Goal: Transaction & Acquisition: Purchase product/service

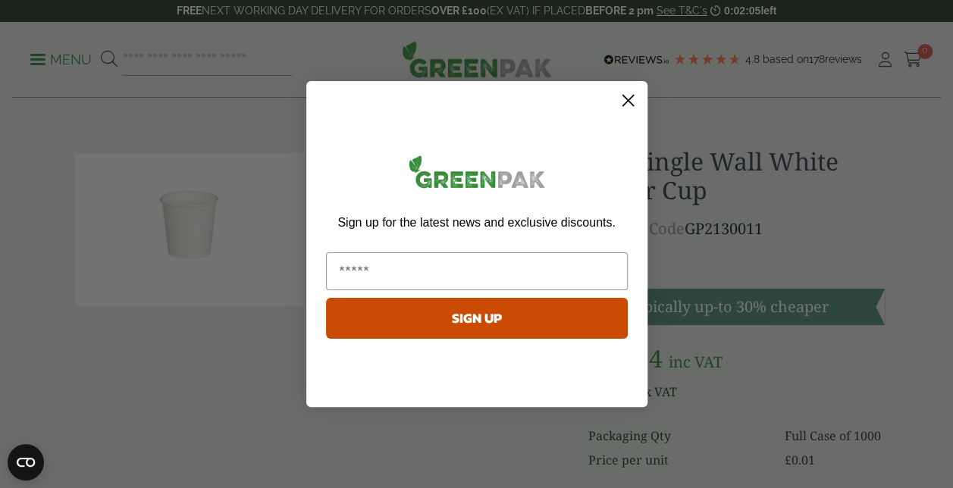
click at [630, 104] on circle "Close dialog" at bounding box center [627, 100] width 25 height 25
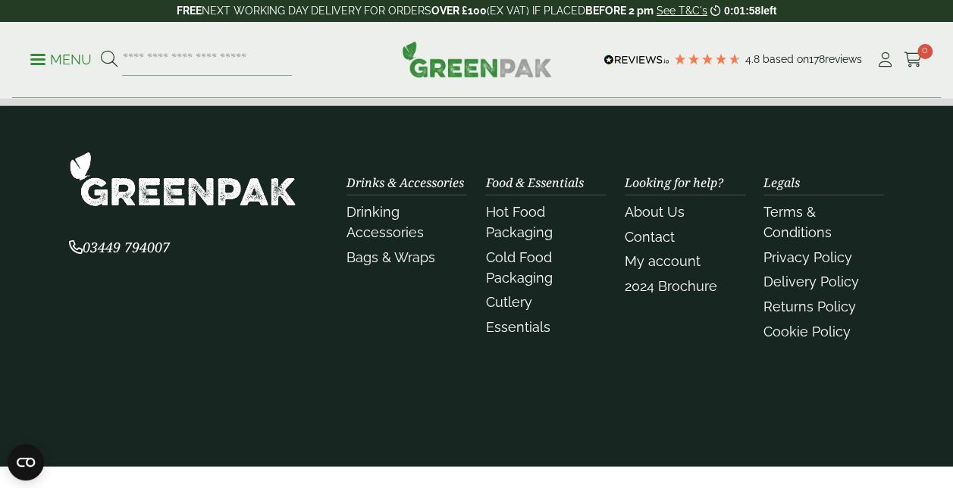
scroll to position [1908, 0]
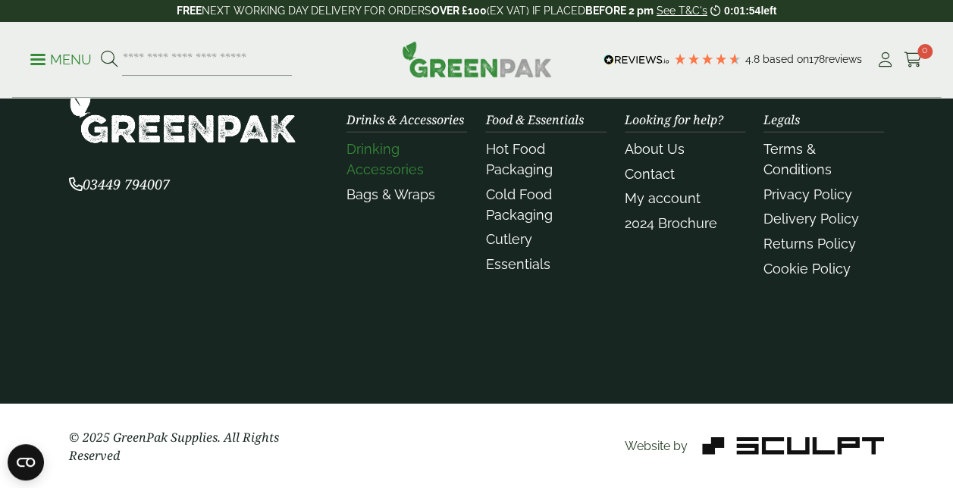
click at [419, 171] on link "Drinking Accessories" at bounding box center [384, 159] width 77 height 36
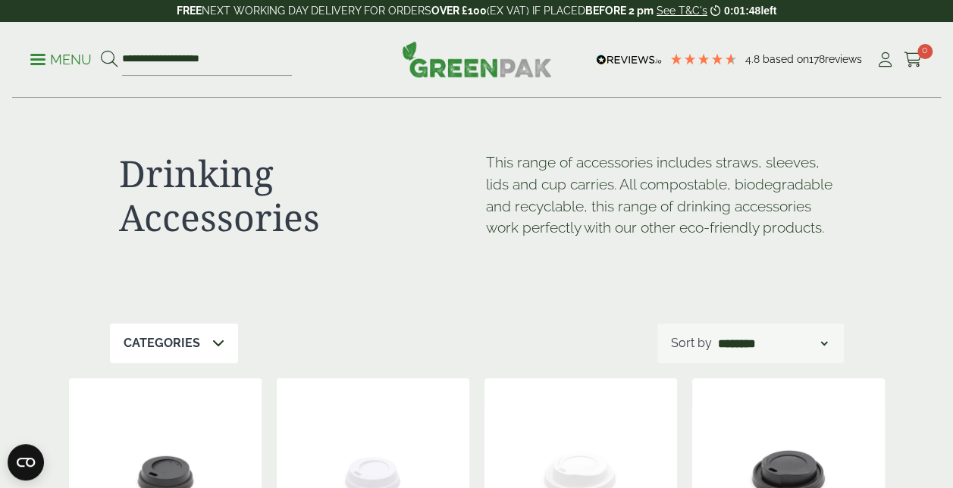
click at [194, 324] on div "Categories" at bounding box center [174, 343] width 128 height 39
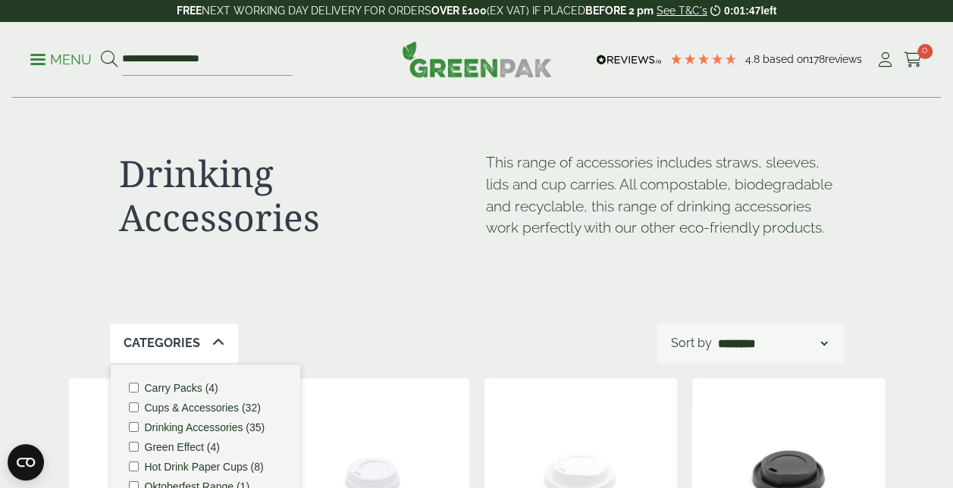
click at [199, 346] on div "Categories" at bounding box center [174, 343] width 128 height 39
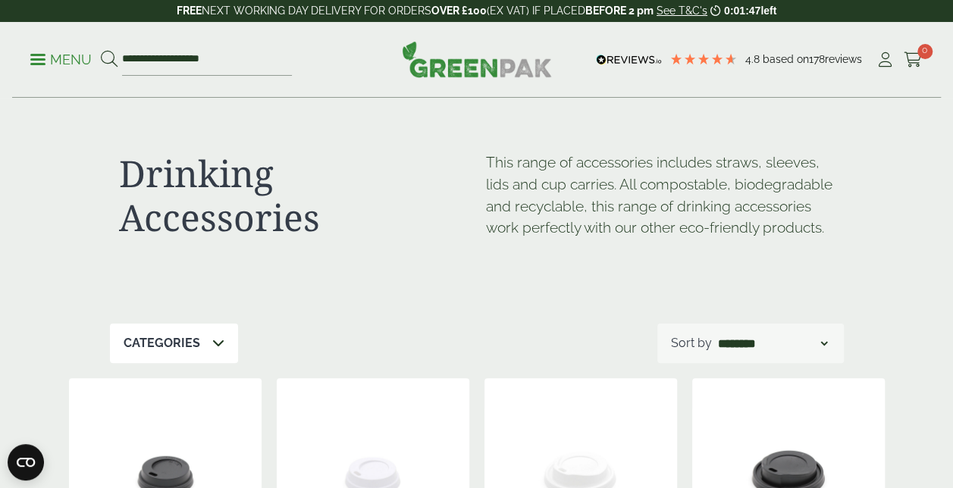
click at [199, 346] on div "Categories" at bounding box center [174, 343] width 128 height 39
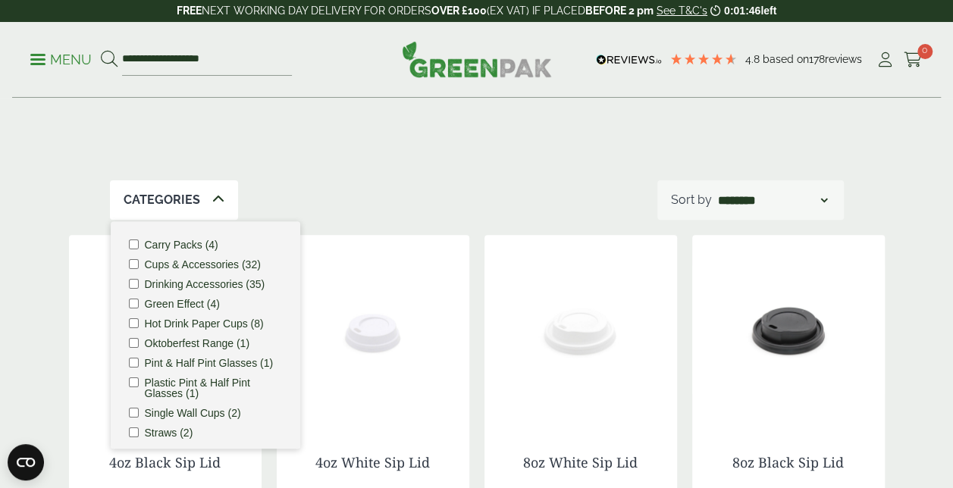
scroll to position [227, 0]
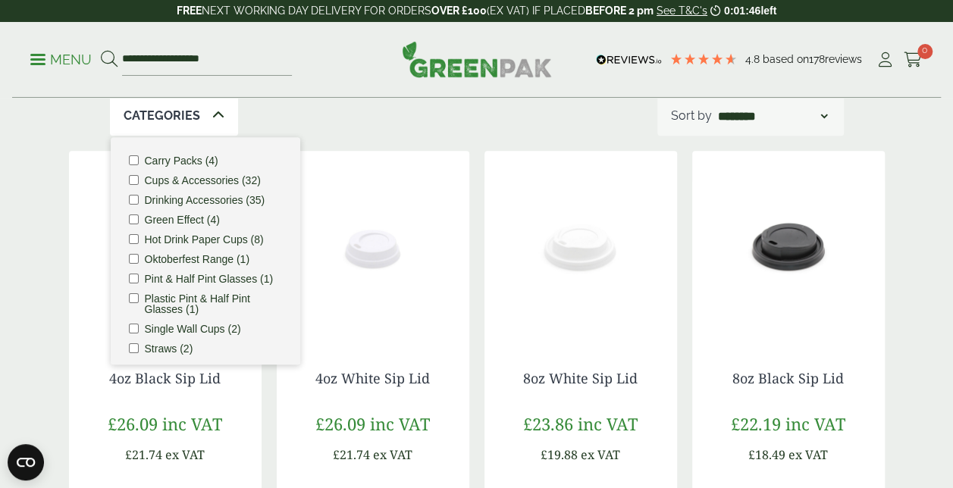
click at [218, 187] on ul "Carry Packs (4) Cups & Accessories (32) Drinking Accessories (35) Green Effect …" at bounding box center [206, 250] width 190 height 227
click at [218, 183] on label "Cups & Accessories (32)" at bounding box center [203, 180] width 116 height 11
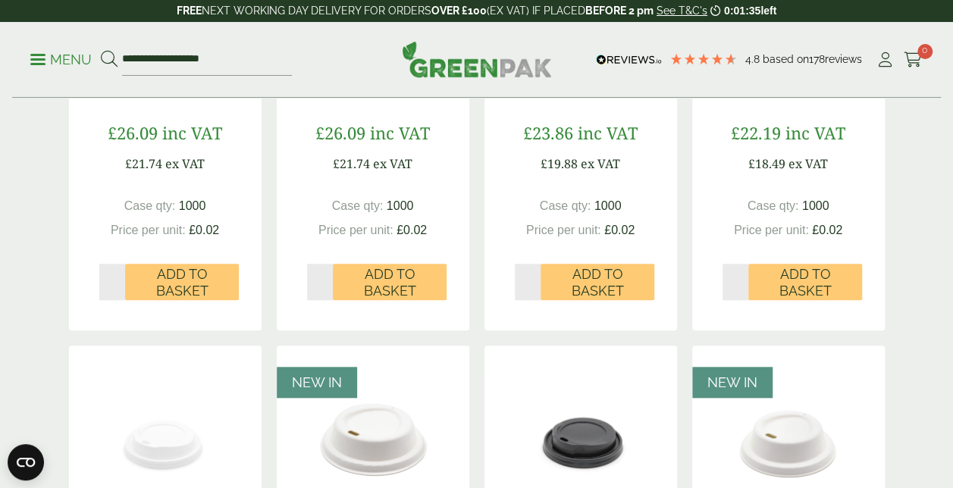
scroll to position [351, 0]
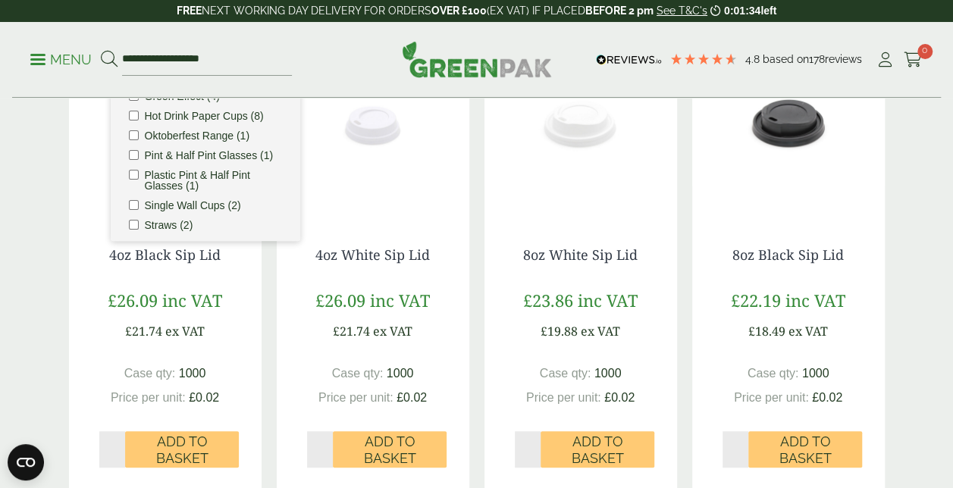
click at [58, 168] on div "Drinking Accessories This range of accessories includes straws, sleeves, lids a…" at bounding box center [476, 419] width 953 height 1343
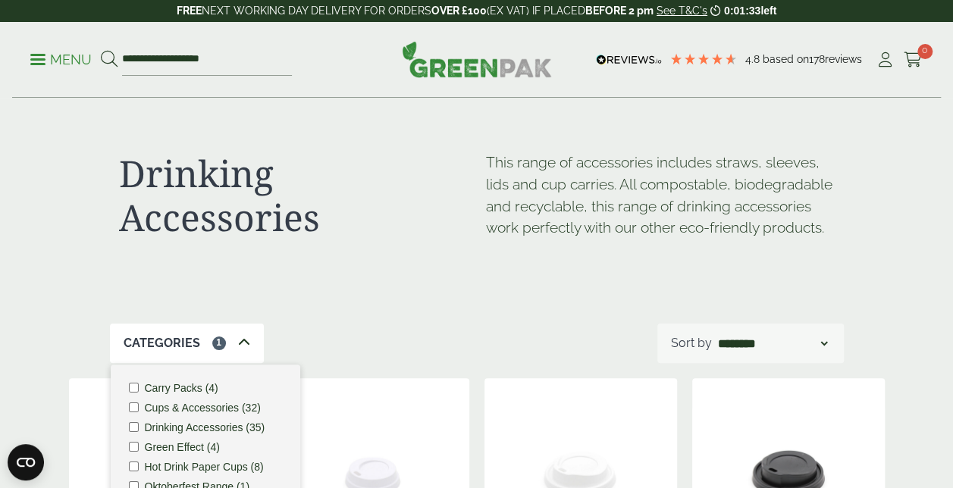
scroll to position [0, 0]
click at [250, 342] on div "Categories 1" at bounding box center [187, 343] width 154 height 39
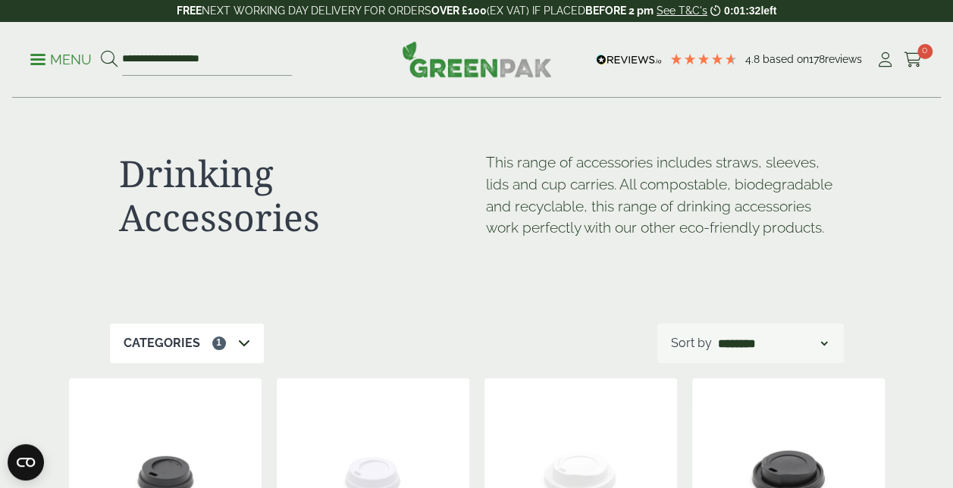
click at [243, 340] on icon at bounding box center [244, 343] width 12 height 12
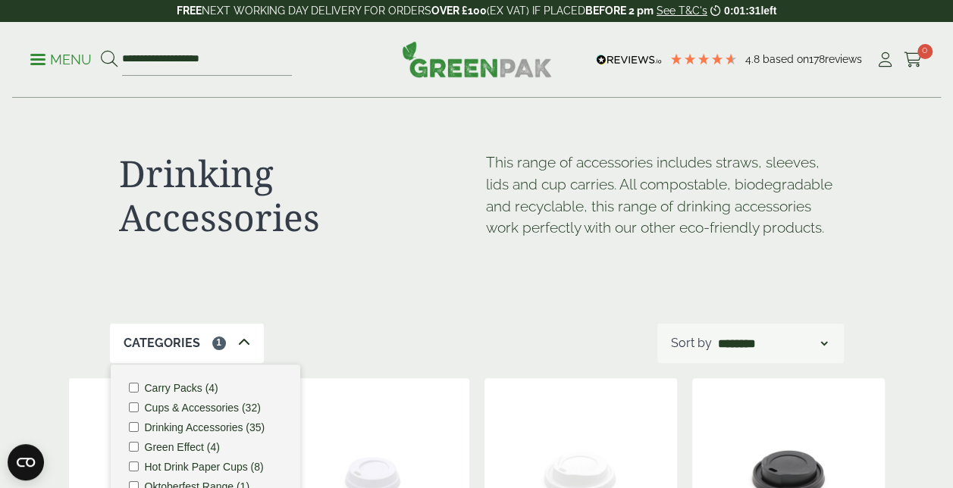
click at [243, 340] on icon at bounding box center [244, 343] width 12 height 12
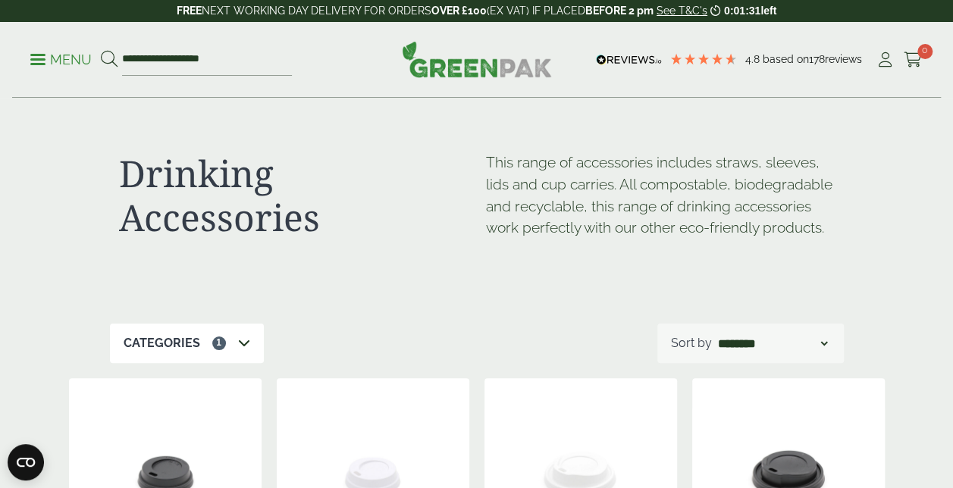
click at [390, 303] on div "Drinking Accessories This range of accessories includes straws, sleeves, lids a…" at bounding box center [477, 211] width 734 height 225
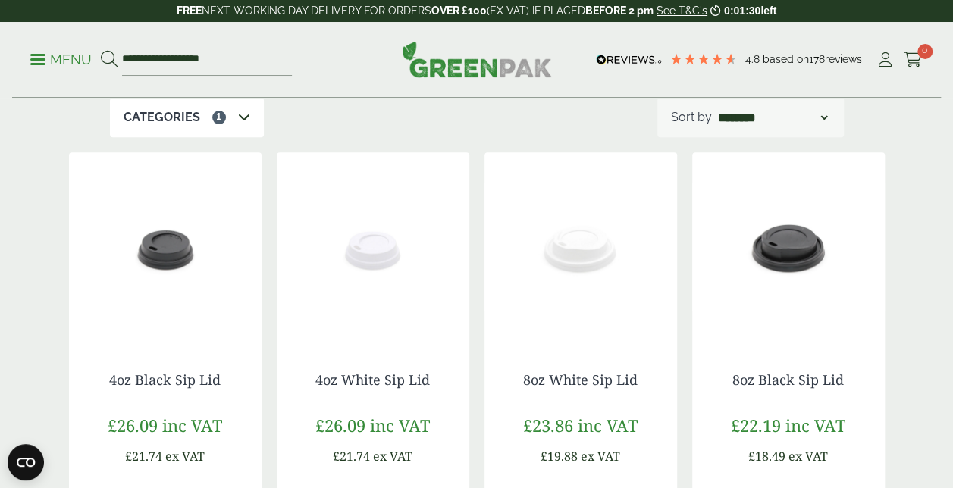
scroll to position [227, 0]
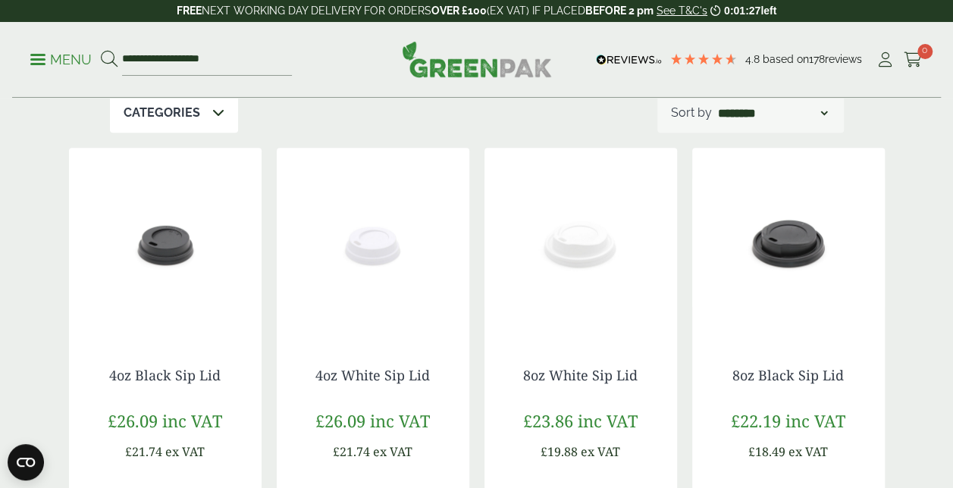
click at [188, 116] on p "Categories" at bounding box center [162, 113] width 77 height 18
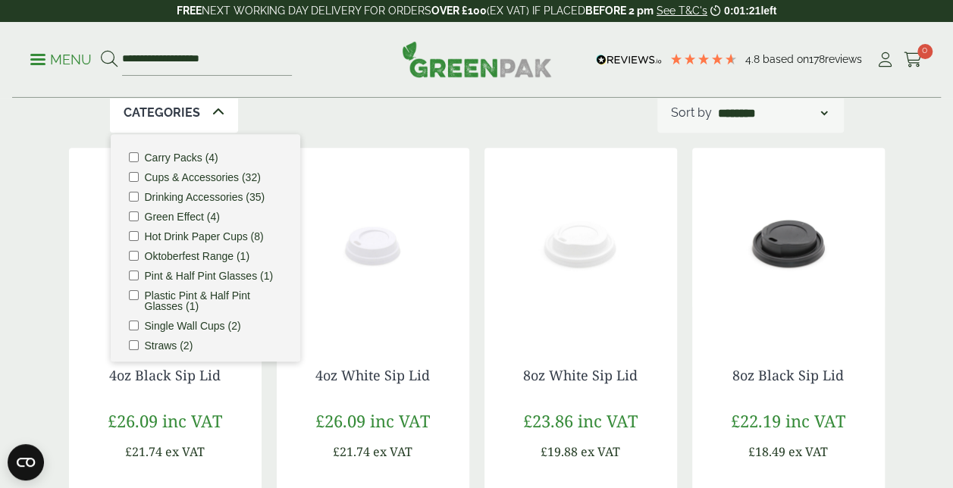
scroll to position [18, 0]
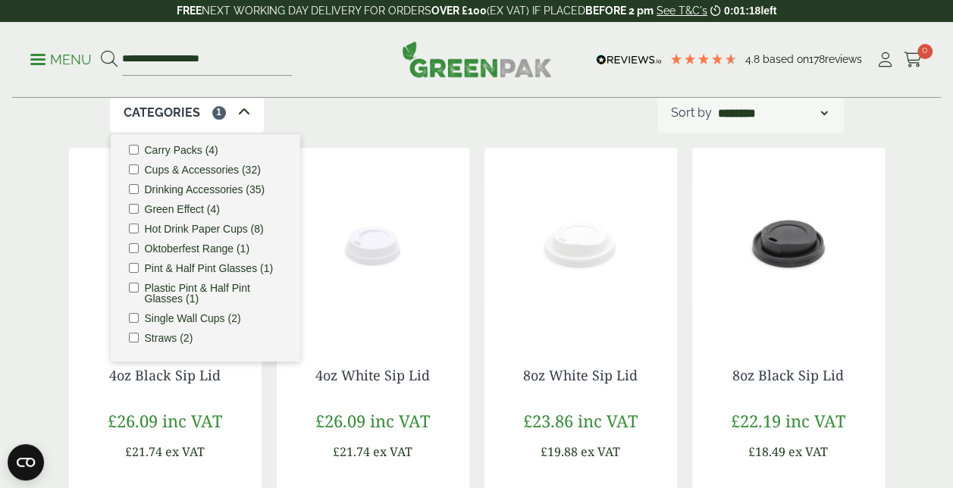
click at [315, 122] on div "Categories 1 Carry Packs (4) Cups & Accessories (32) Drinking Accessories (35) …" at bounding box center [477, 112] width 734 height 39
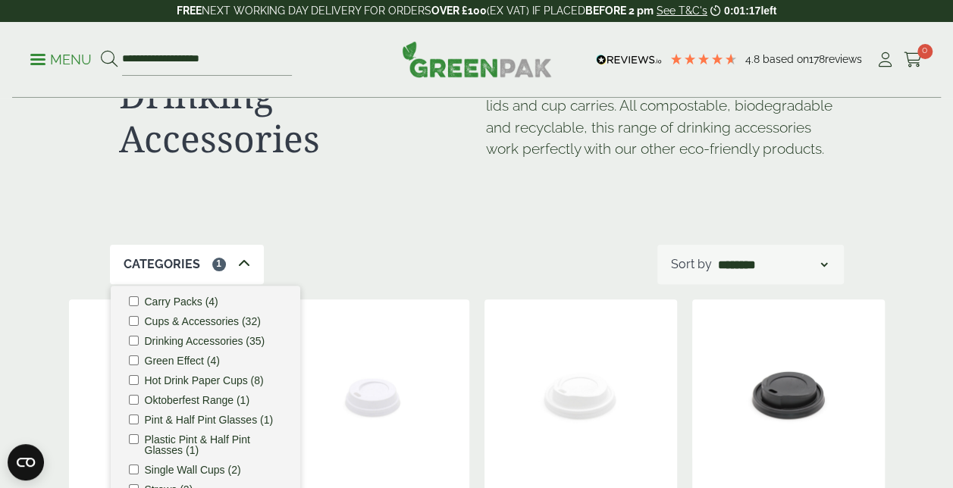
scroll to position [0, 0]
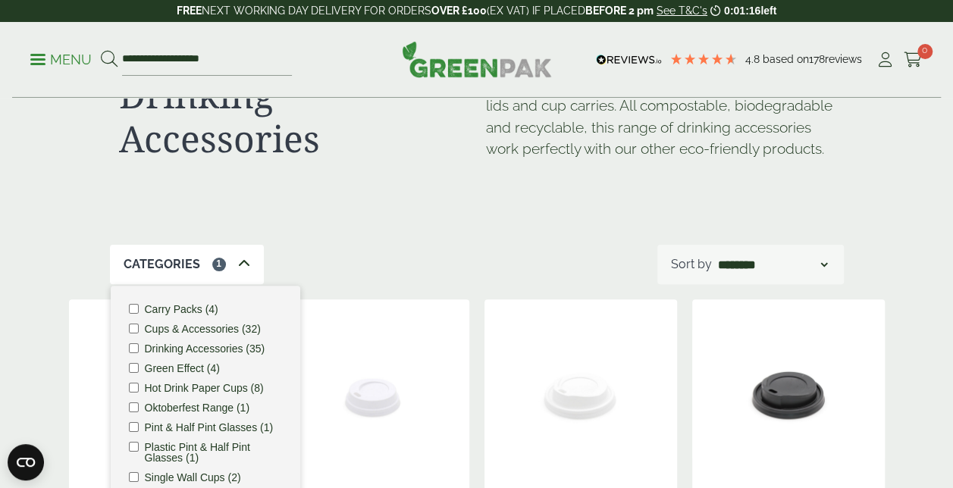
click at [299, 243] on div "Drinking Accessories This range of accessories includes straws, sleeves, lids a…" at bounding box center [477, 132] width 734 height 225
click at [654, 232] on div "Drinking Accessories This range of accessories includes straws, sleeves, lids a…" at bounding box center [477, 132] width 734 height 225
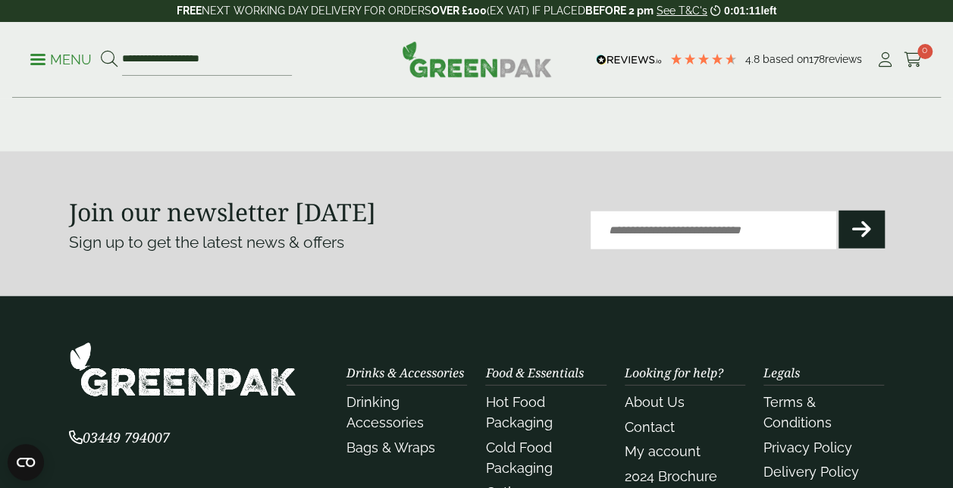
scroll to position [1823, 0]
